Goal: Transaction & Acquisition: Subscribe to service/newsletter

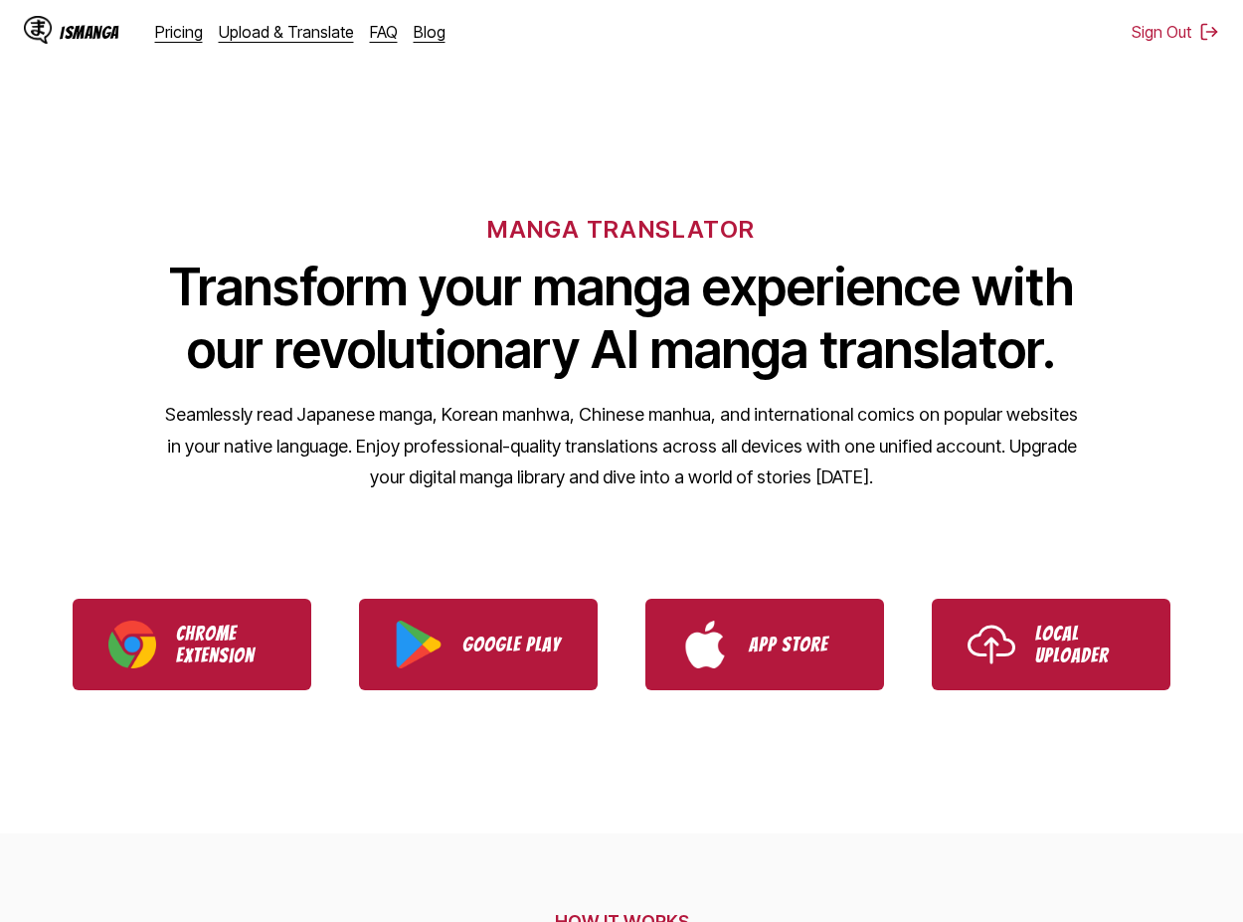
click at [186, 42] on div "IsManga Pricing Upload & Translate FAQ Blog" at bounding box center [242, 32] width 437 height 64
click at [185, 41] on link "Pricing" at bounding box center [179, 32] width 48 height 20
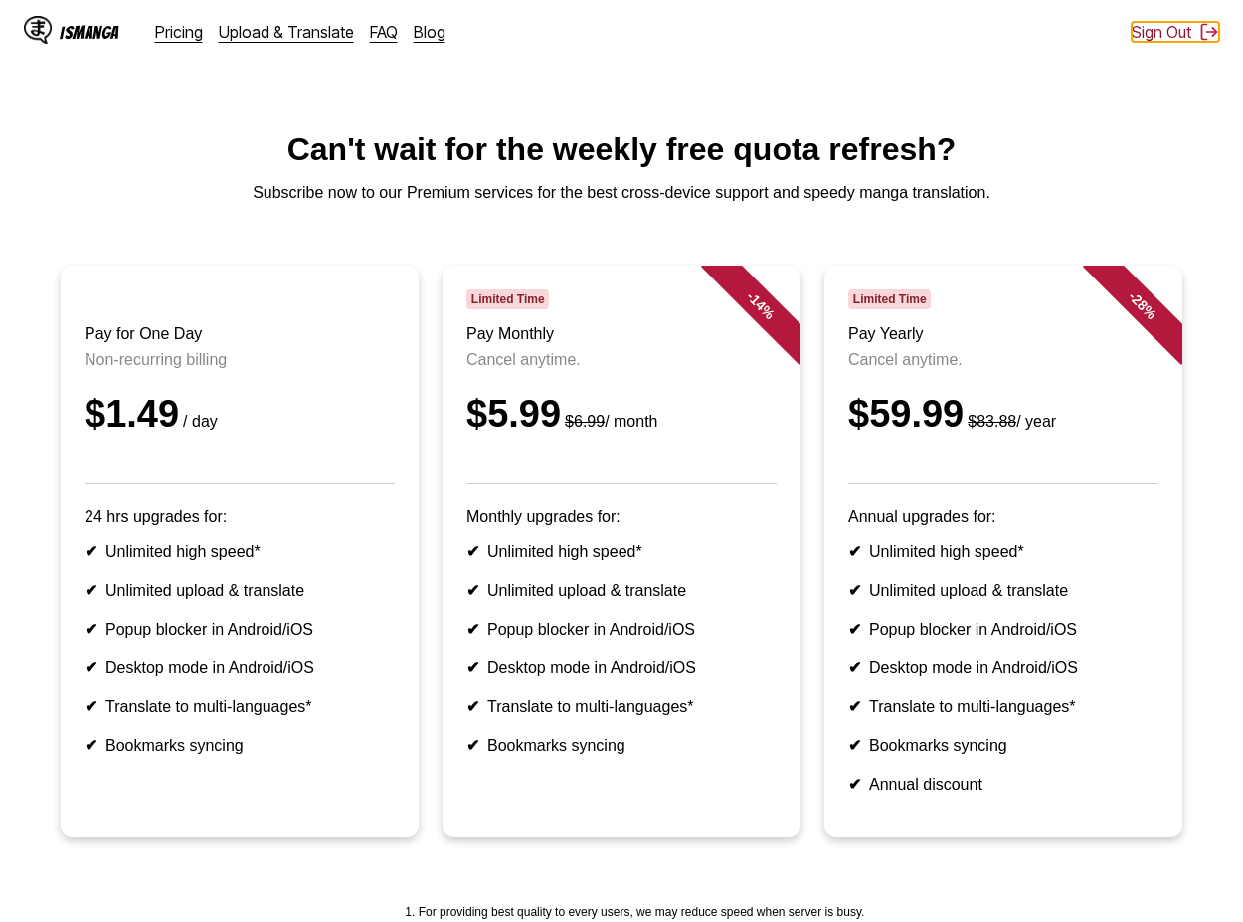
click at [693, 31] on button "Sign Out" at bounding box center [1174, 32] width 87 height 20
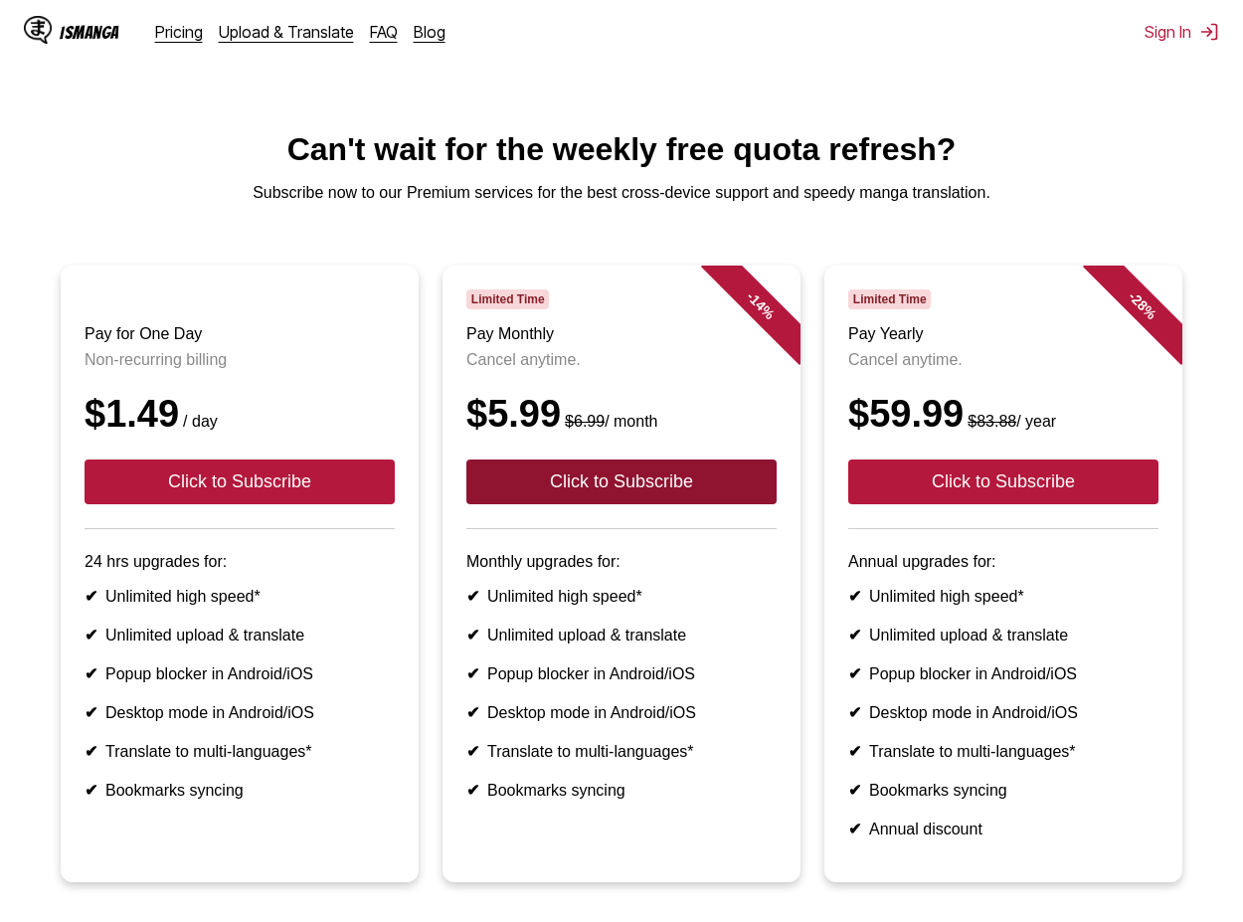
click at [559, 490] on button "Click to Subscribe" at bounding box center [621, 481] width 310 height 45
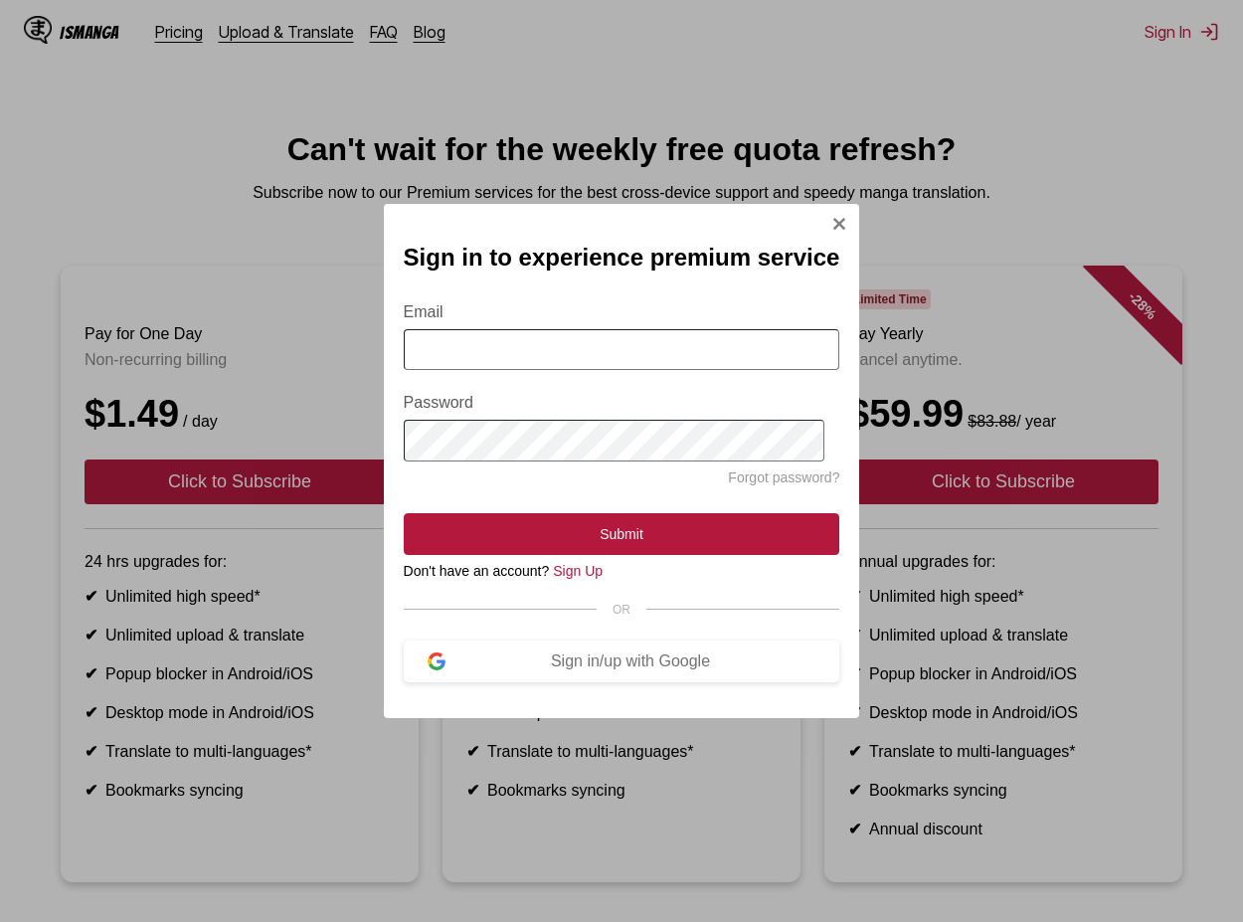
click at [839, 216] on img "Sign In Modal" at bounding box center [839, 224] width 16 height 16
